Goal: Task Accomplishment & Management: Use online tool/utility

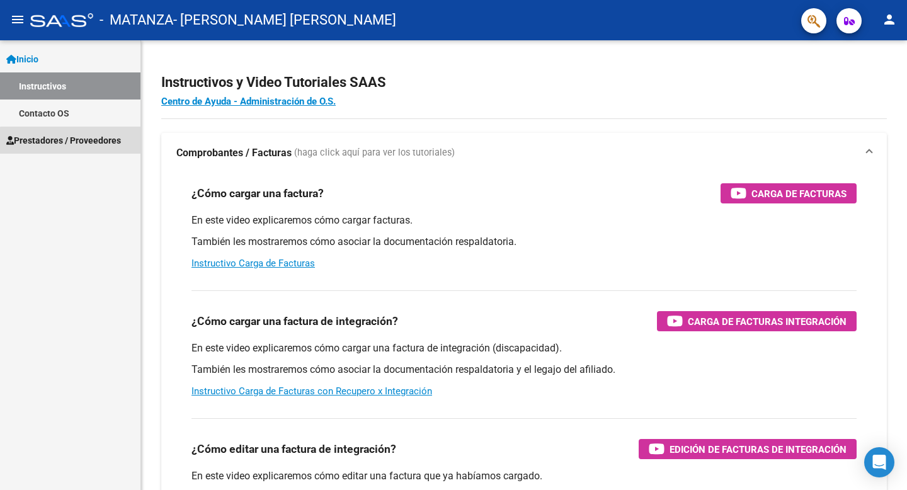
click at [91, 146] on span "Prestadores / Proveedores" at bounding box center [63, 140] width 115 height 14
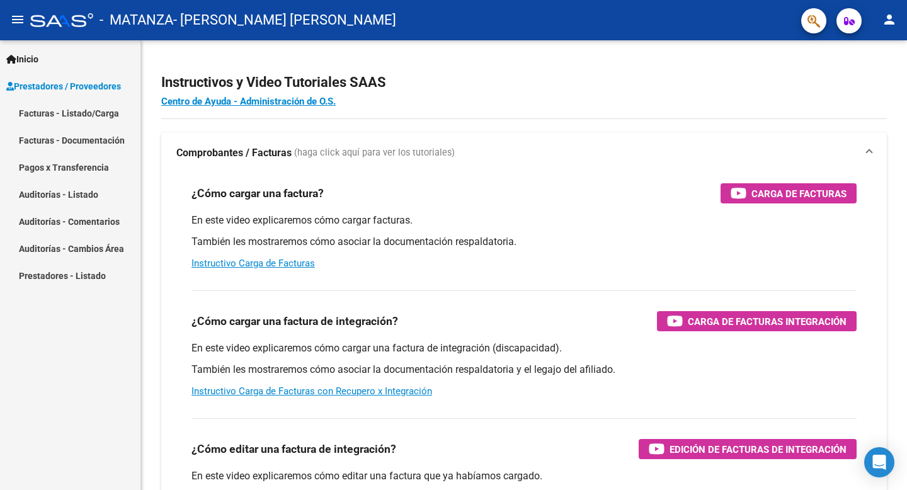
click at [108, 110] on link "Facturas - Listado/Carga" at bounding box center [70, 112] width 140 height 27
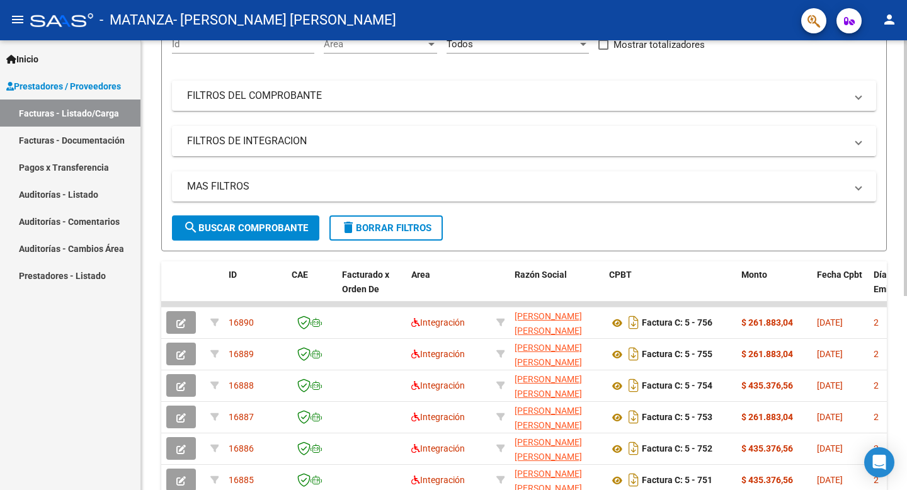
scroll to position [119, 0]
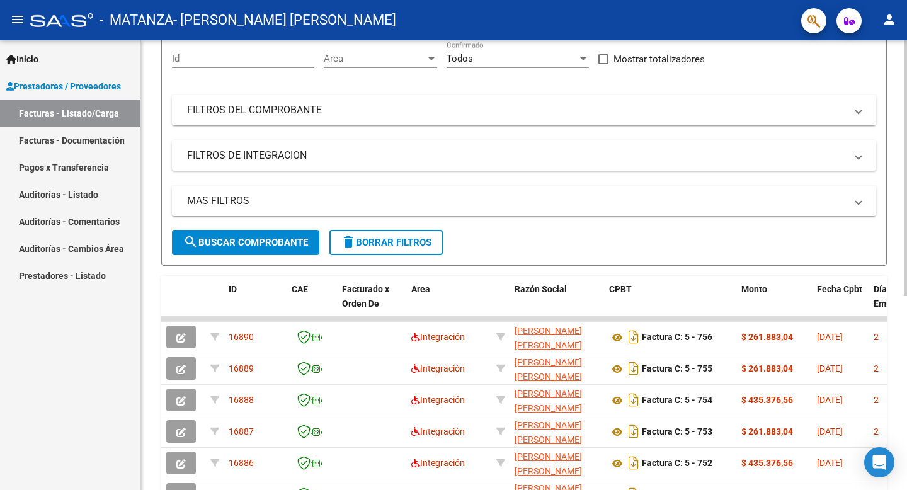
click at [276, 157] on mat-panel-title "FILTROS DE INTEGRACION" at bounding box center [516, 156] width 659 height 14
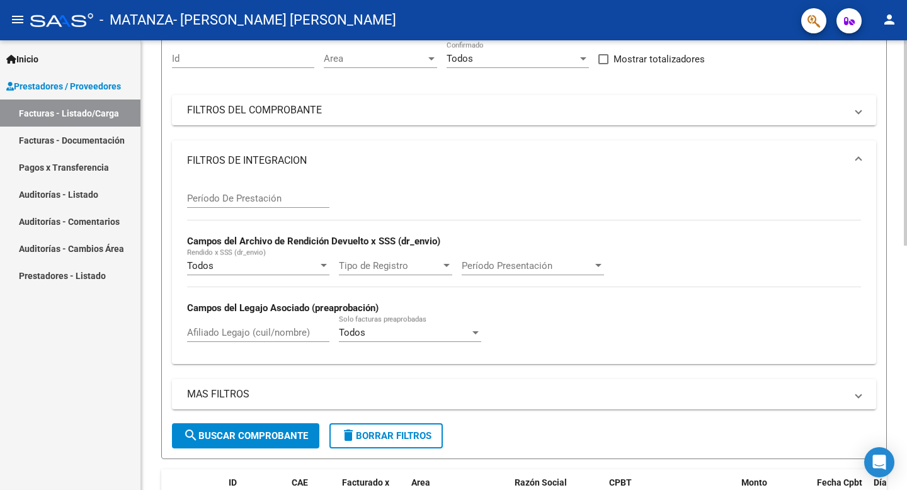
click at [262, 332] on input "Afiliado Legajo (cuil/nombre)" at bounding box center [258, 332] width 142 height 11
type input "paz"
click at [256, 378] on span "search Buscar Comprobante" at bounding box center [245, 435] width 125 height 11
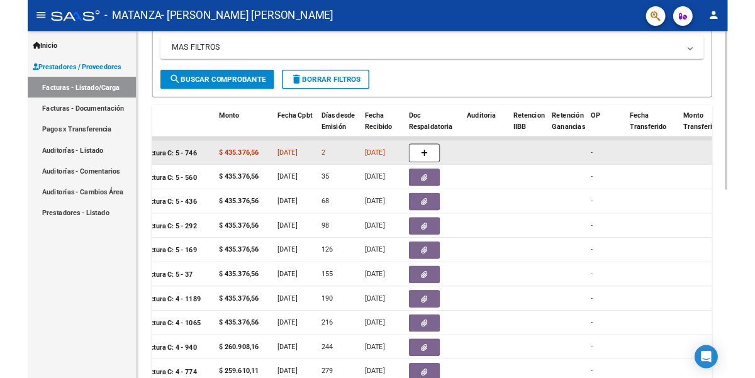
scroll to position [0, 429]
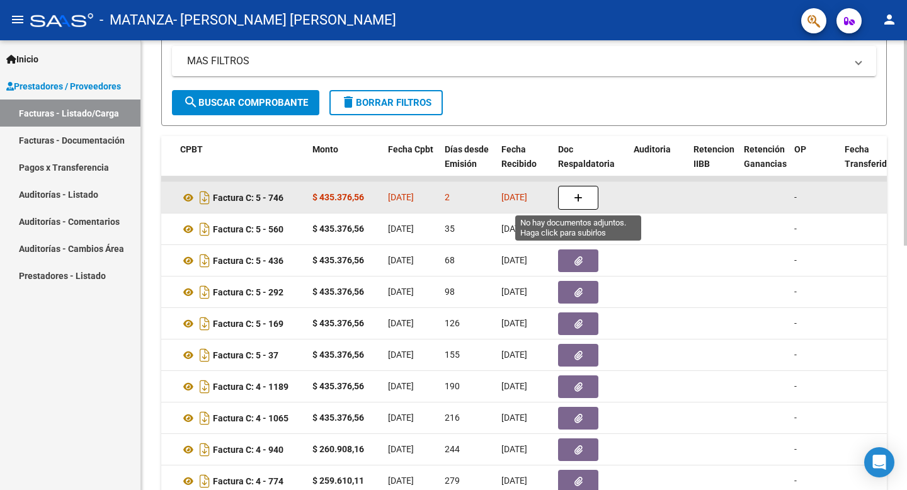
click at [582, 197] on button "button" at bounding box center [578, 198] width 40 height 24
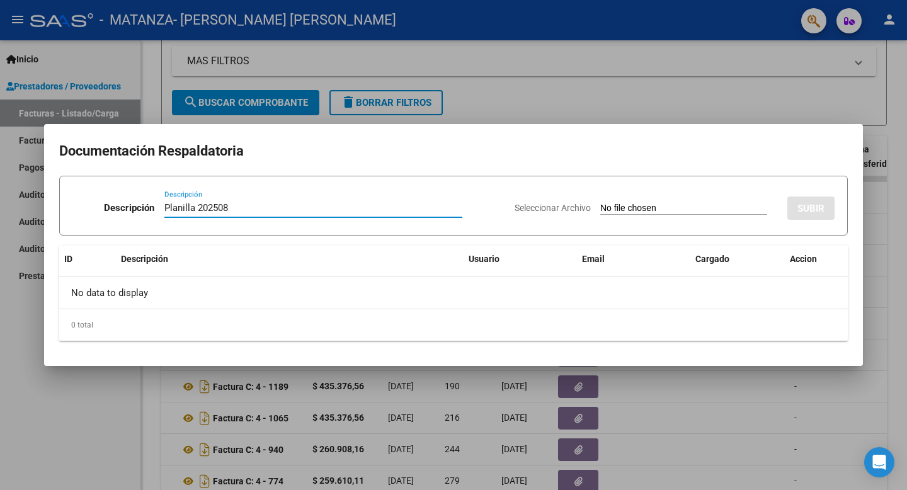
type input "Planilla 202508"
click at [621, 205] on input "Seleccionar Archivo" at bounding box center [683, 209] width 167 height 12
type input "C:\fakepath\[PERSON_NAME] 202508.pdf"
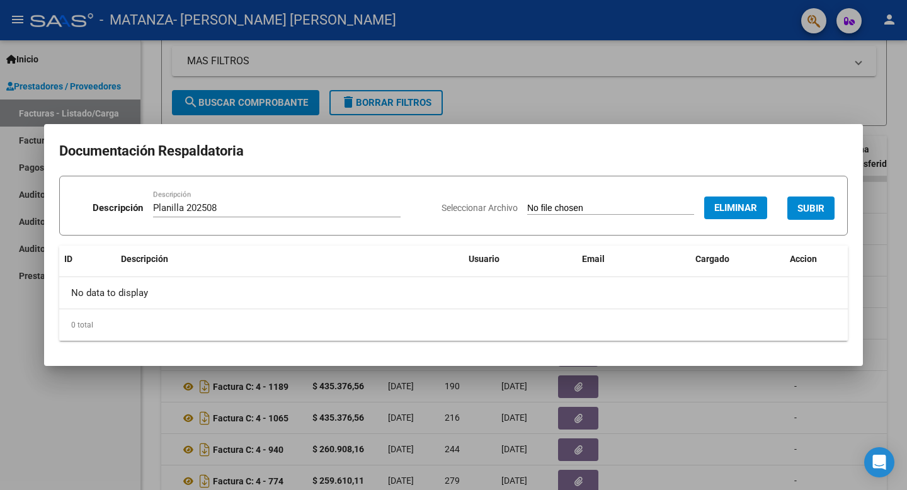
click at [755, 213] on span "SUBIR" at bounding box center [810, 208] width 27 height 11
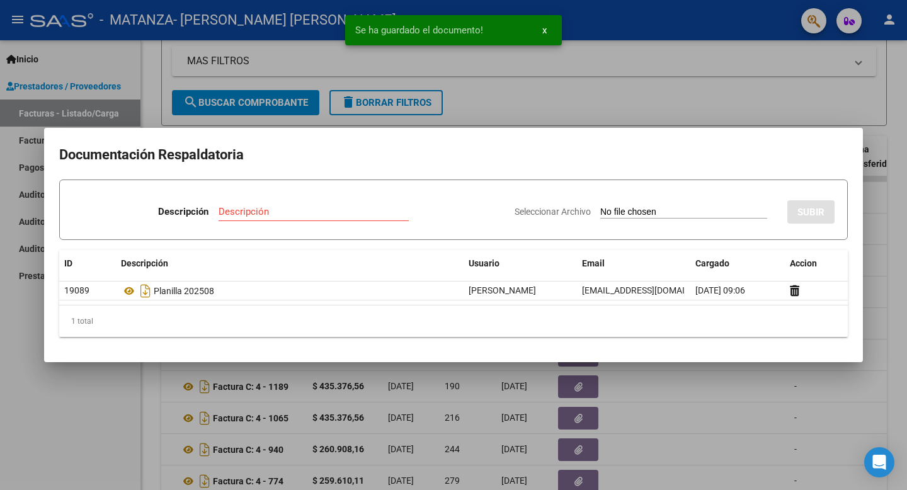
click at [597, 92] on div at bounding box center [453, 245] width 907 height 490
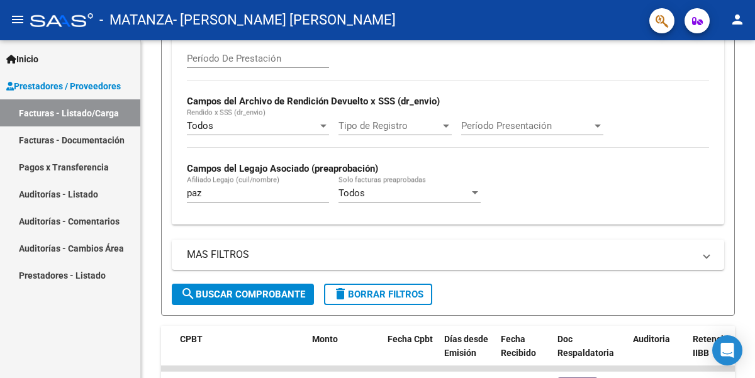
scroll to position [305, 0]
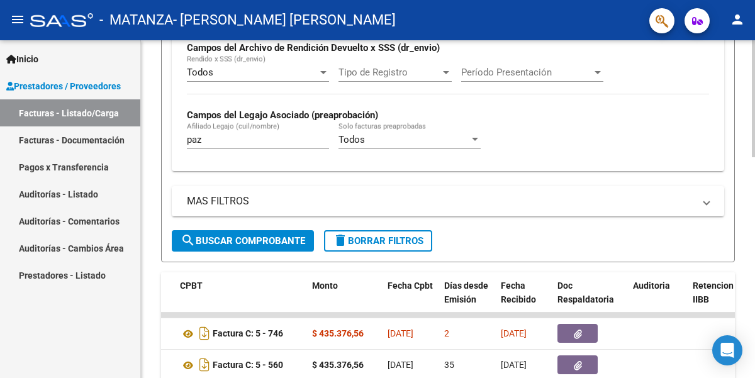
click at [381, 242] on span "delete Borrar Filtros" at bounding box center [378, 240] width 91 height 11
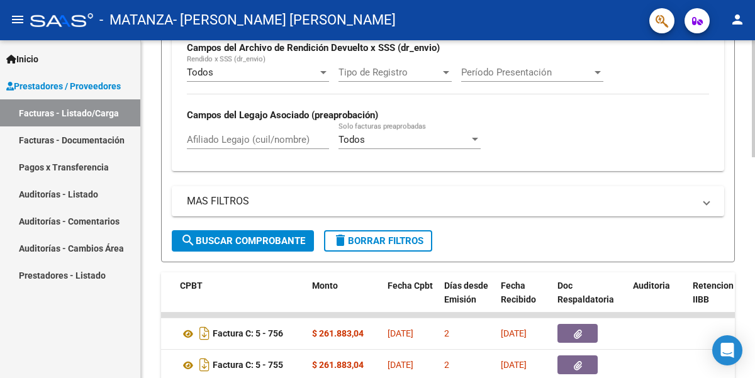
click at [273, 139] on input "Afiliado Legajo (cuil/nombre)" at bounding box center [258, 139] width 142 height 11
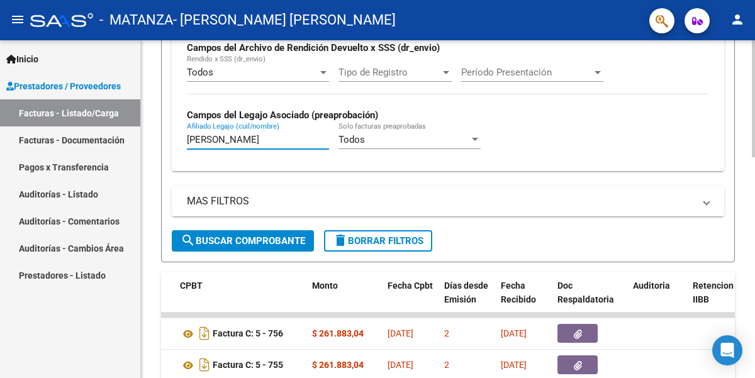
type input "[PERSON_NAME]"
click at [239, 244] on span "search Buscar Comprobante" at bounding box center [243, 240] width 125 height 11
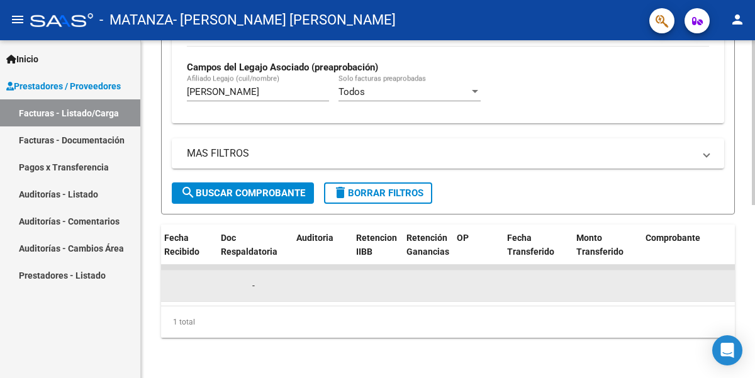
scroll to position [0, 701]
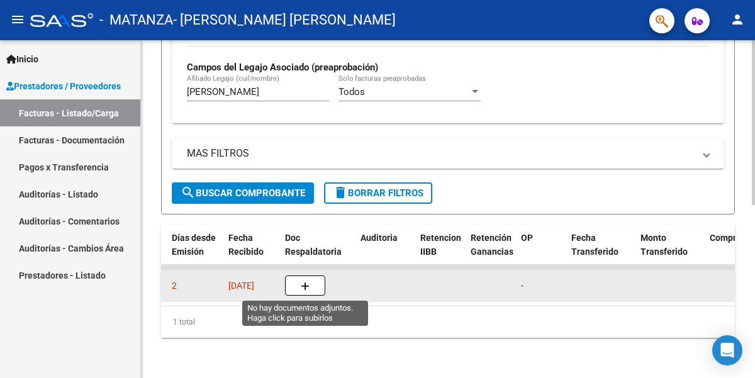
click at [307, 286] on icon "button" at bounding box center [305, 286] width 9 height 9
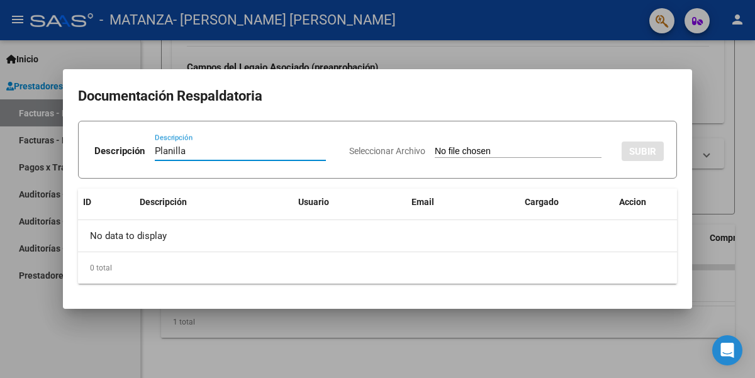
type input "Planilla"
click at [444, 152] on input "Seleccionar Archivo" at bounding box center [518, 152] width 167 height 12
type input "C:\fakepath\[PERSON_NAME] 202508.pdf"
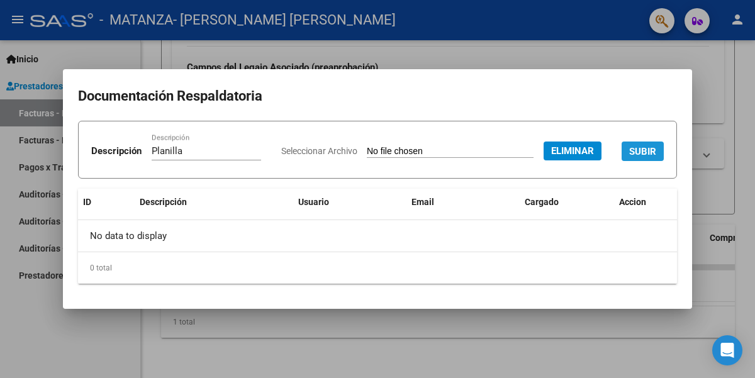
click at [630, 157] on span "SUBIR" at bounding box center [643, 151] width 27 height 11
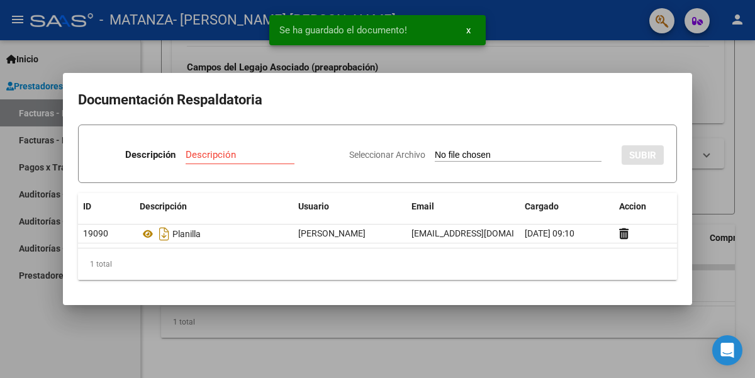
click at [317, 329] on div at bounding box center [377, 189] width 755 height 378
